Goal: Communication & Community: Participate in discussion

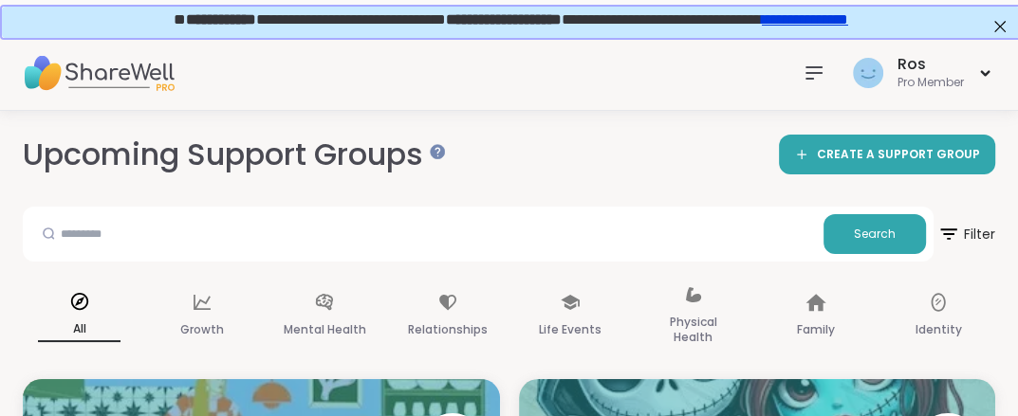
click at [802, 76] on icon at bounding box center [813, 73] width 23 height 23
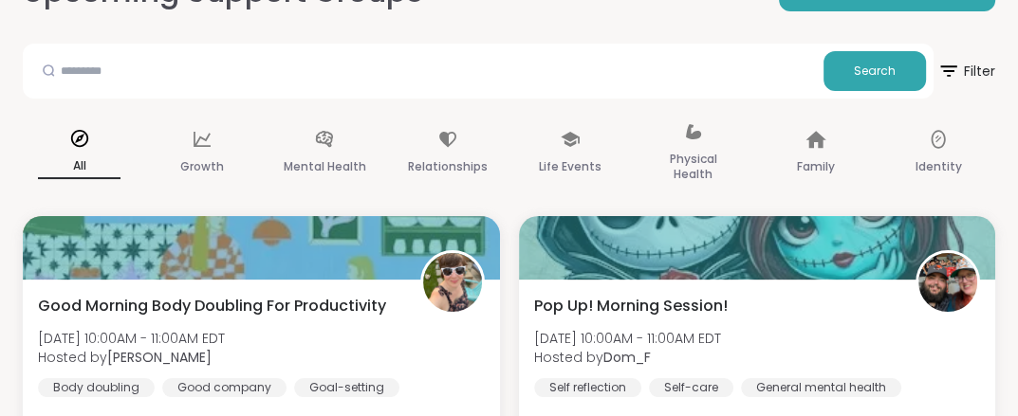
scroll to position [126, 0]
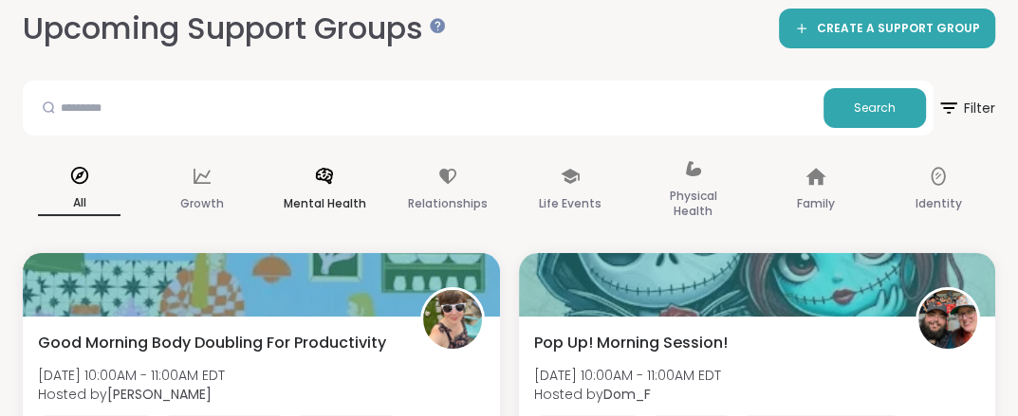
click at [333, 173] on icon at bounding box center [324, 176] width 17 height 16
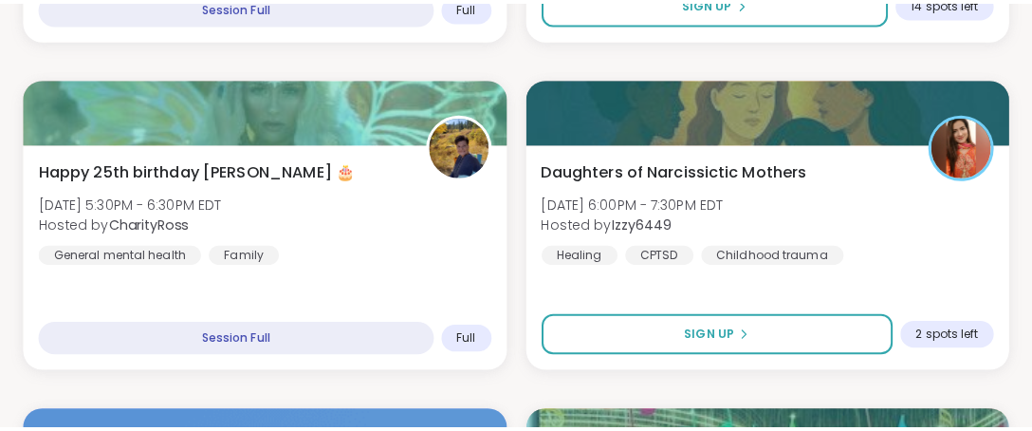
scroll to position [1931, 0]
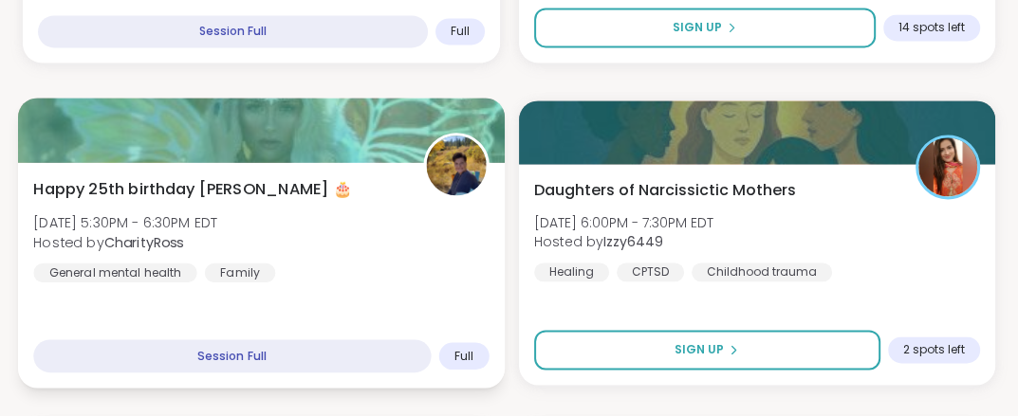
click at [240, 124] on div at bounding box center [261, 130] width 486 height 64
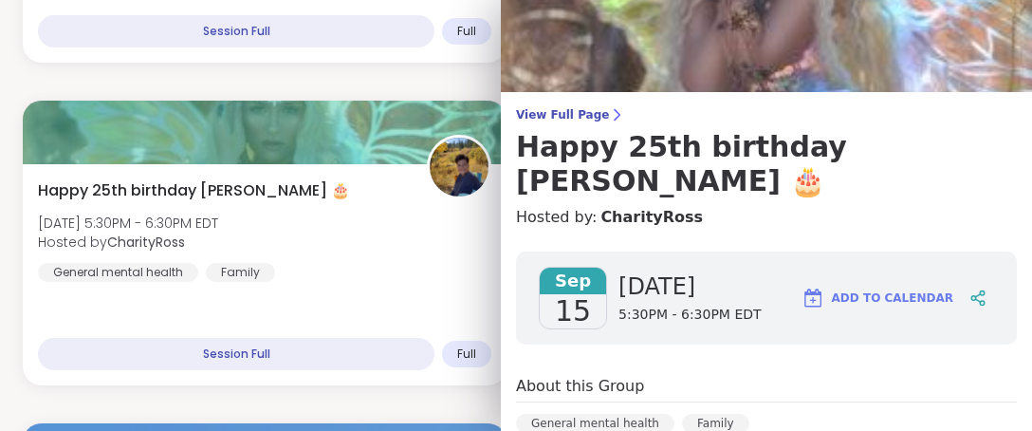
scroll to position [0, 0]
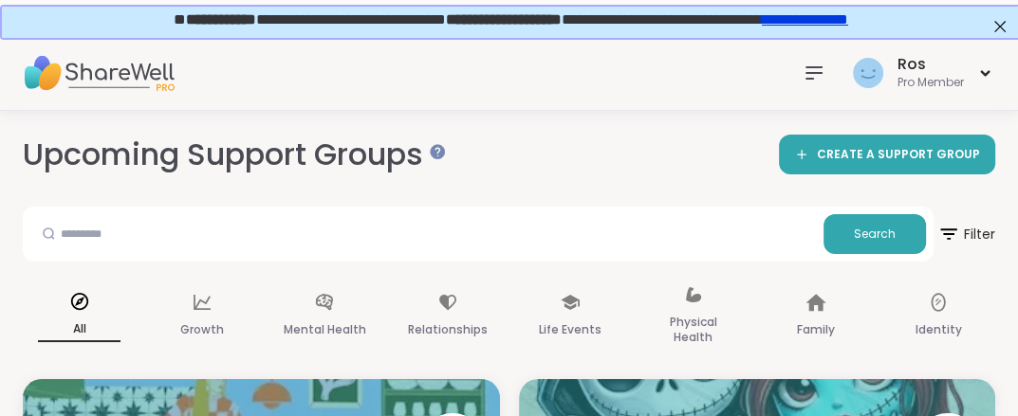
click at [812, 77] on icon at bounding box center [813, 73] width 23 height 23
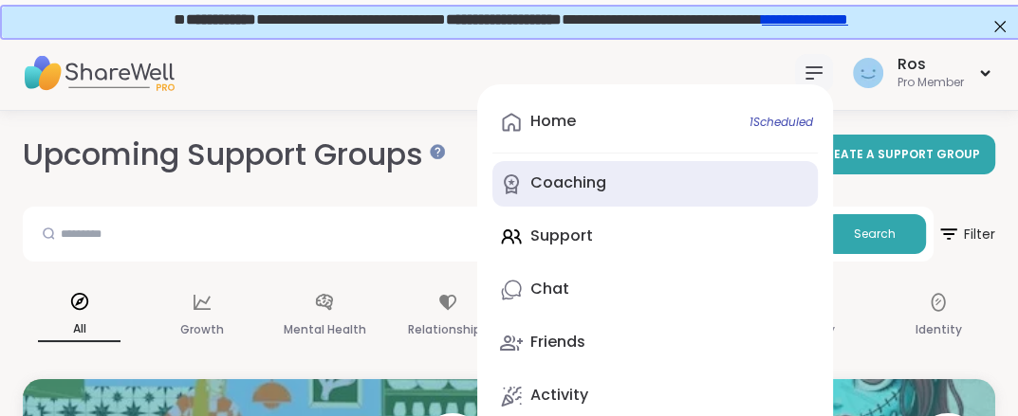
click at [548, 181] on div "Coaching" at bounding box center [568, 183] width 76 height 21
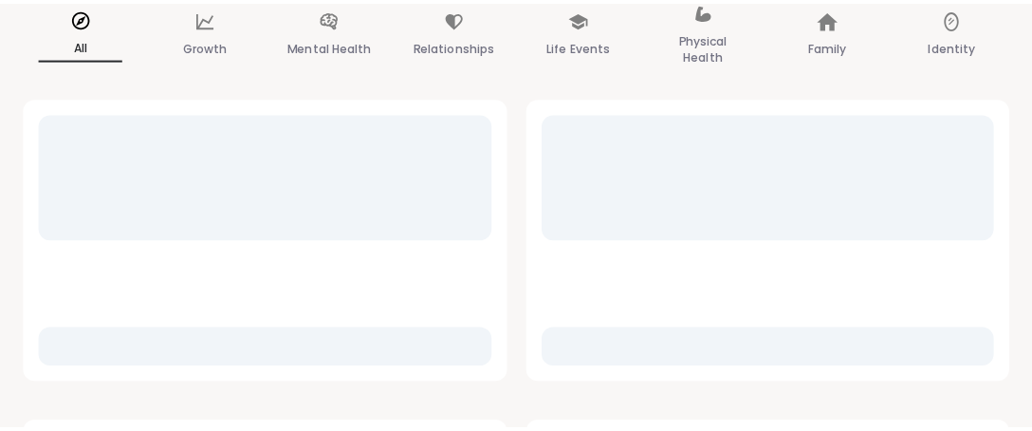
scroll to position [341, 0]
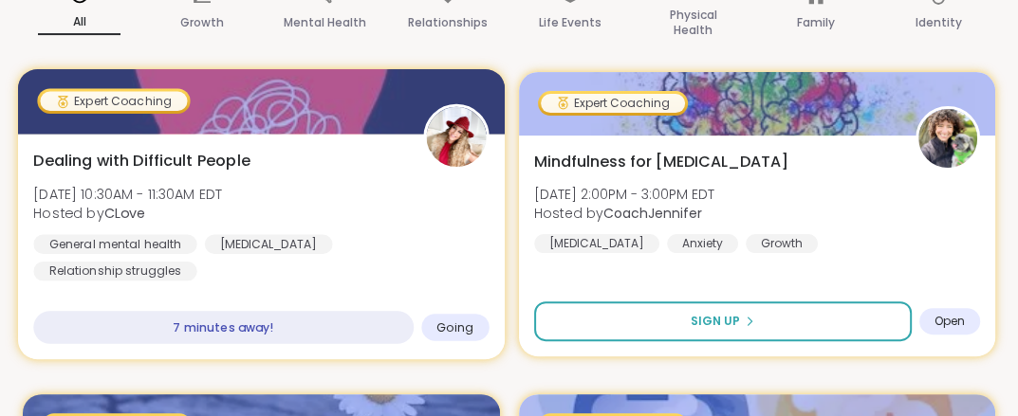
click at [221, 105] on div at bounding box center [261, 101] width 486 height 64
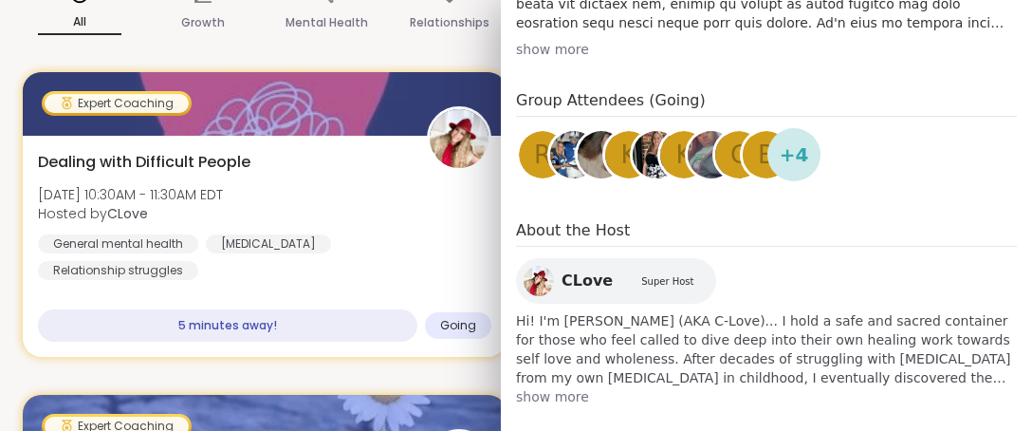
scroll to position [757, 0]
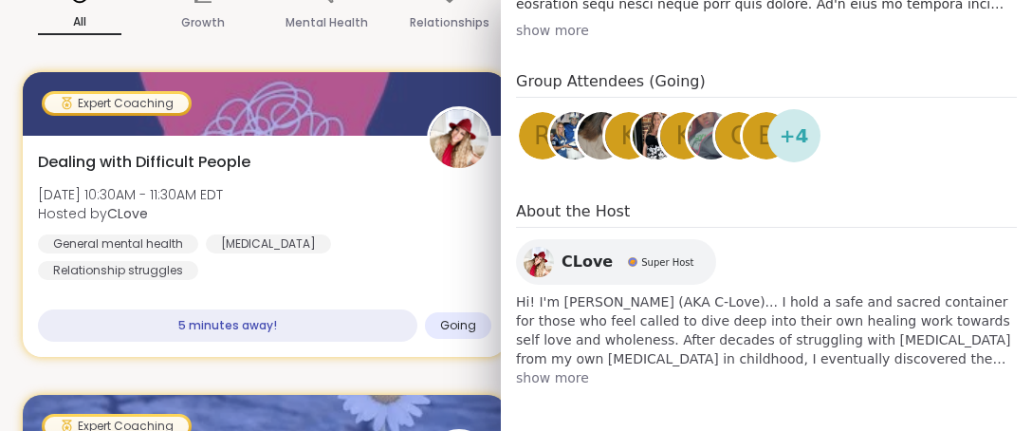
click at [558, 377] on span "show more" at bounding box center [766, 377] width 501 height 19
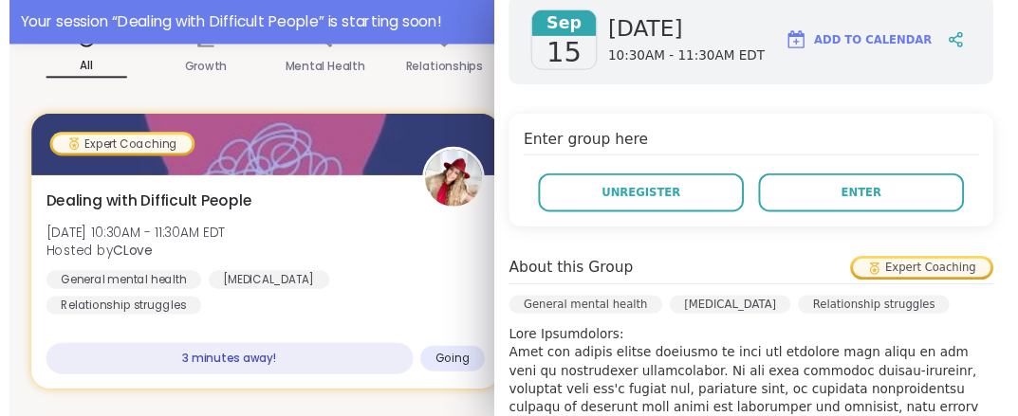
scroll to position [387, 0]
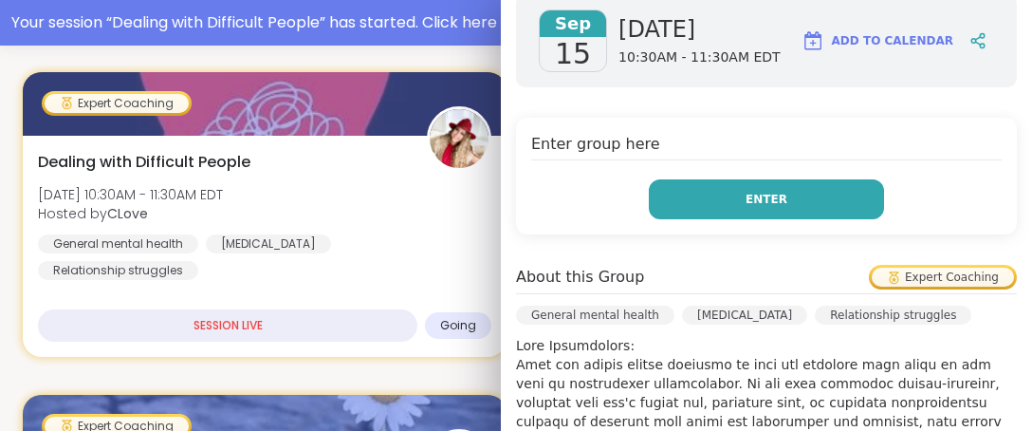
click at [651, 203] on button "Enter" at bounding box center [766, 199] width 235 height 40
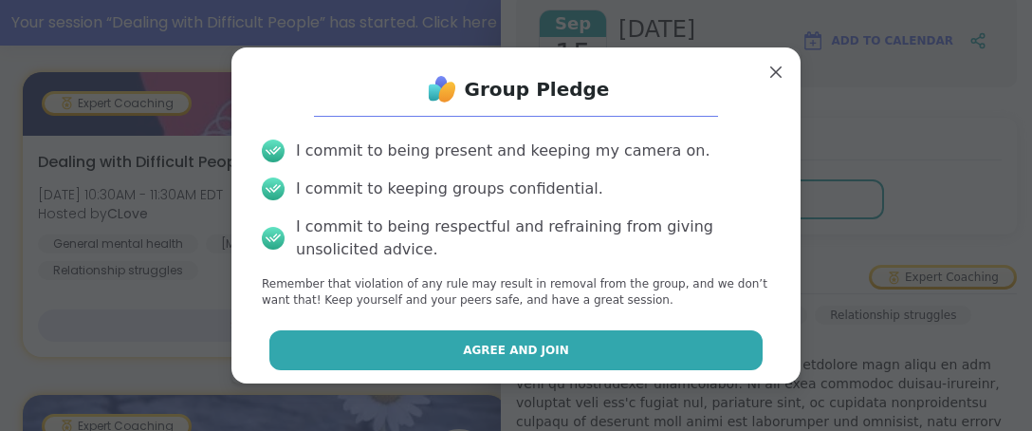
click at [530, 359] on button "Agree and Join" at bounding box center [516, 350] width 494 height 40
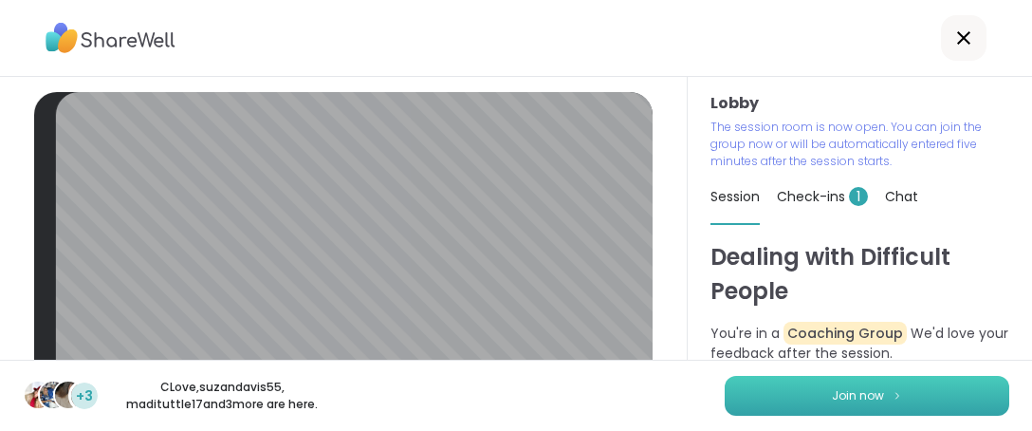
click at [840, 381] on button "Join now" at bounding box center [867, 396] width 284 height 40
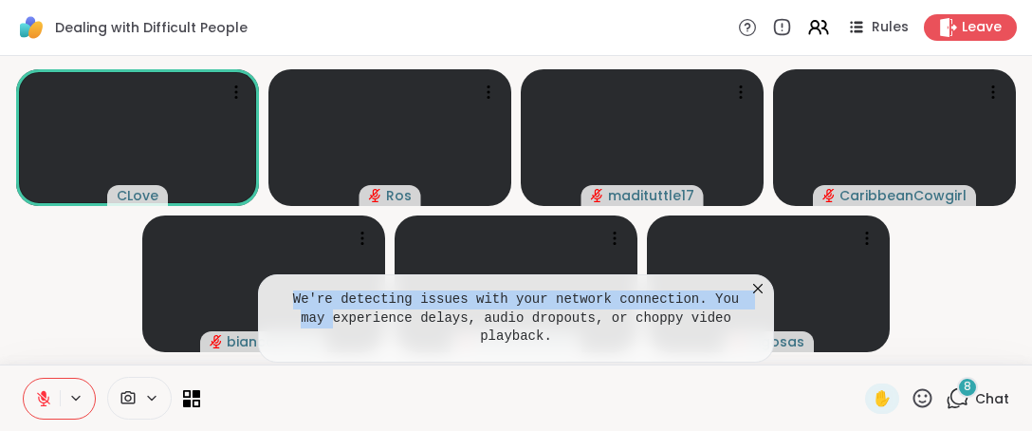
click at [750, 321] on div "We're detecting issues with your network connection. You may experience delays,…" at bounding box center [516, 318] width 516 height 88
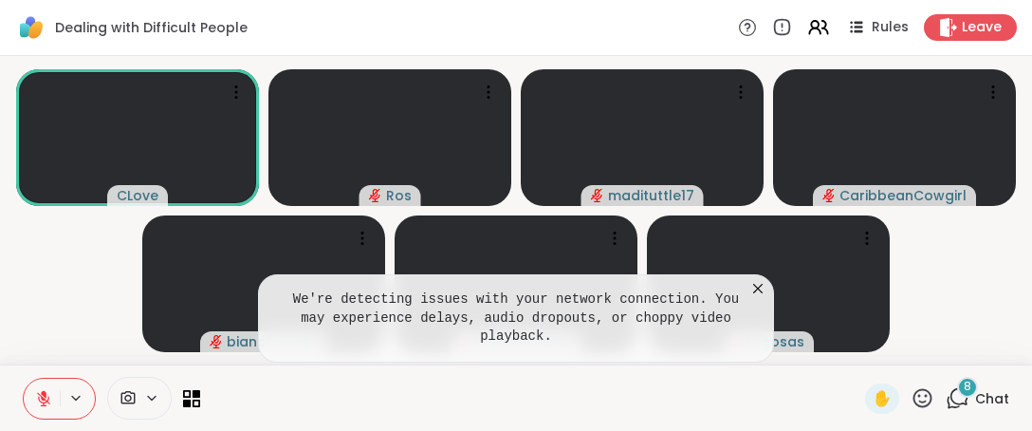
click at [759, 298] on icon at bounding box center [757, 288] width 19 height 19
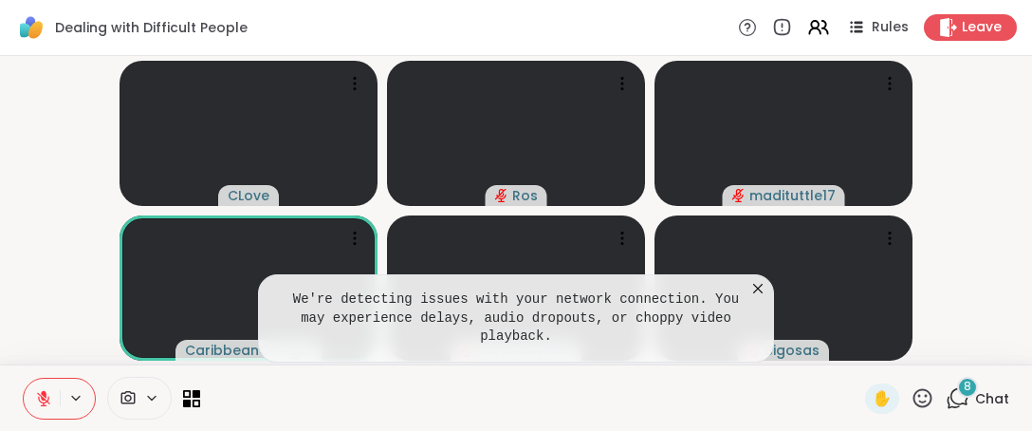
click at [764, 298] on icon at bounding box center [757, 288] width 19 height 19
